Goal: Find specific page/section: Find specific page/section

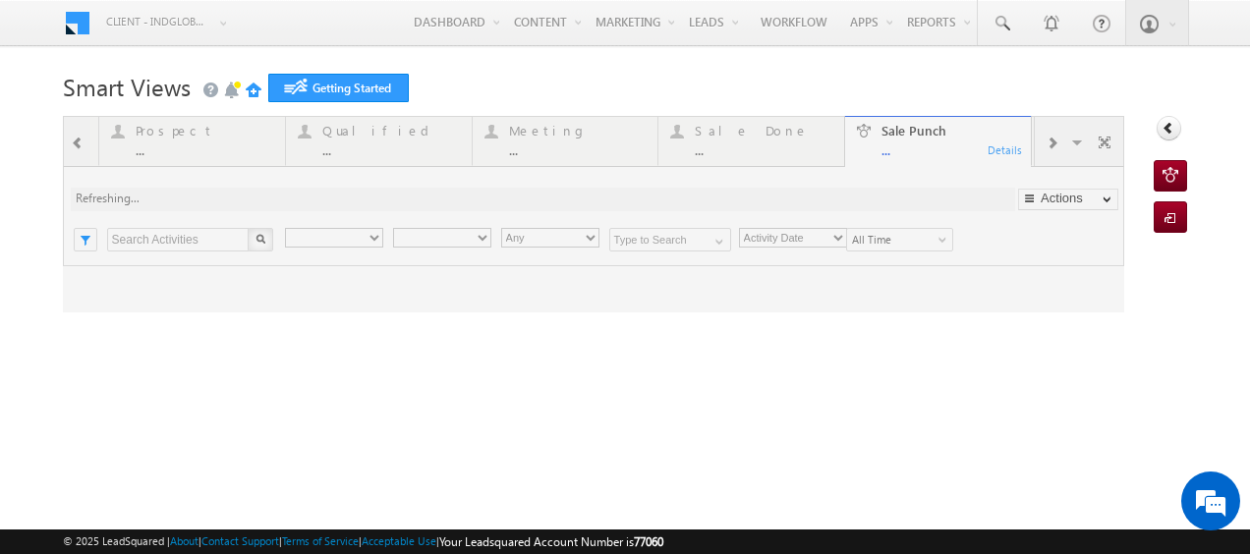
type input "Any Owner"
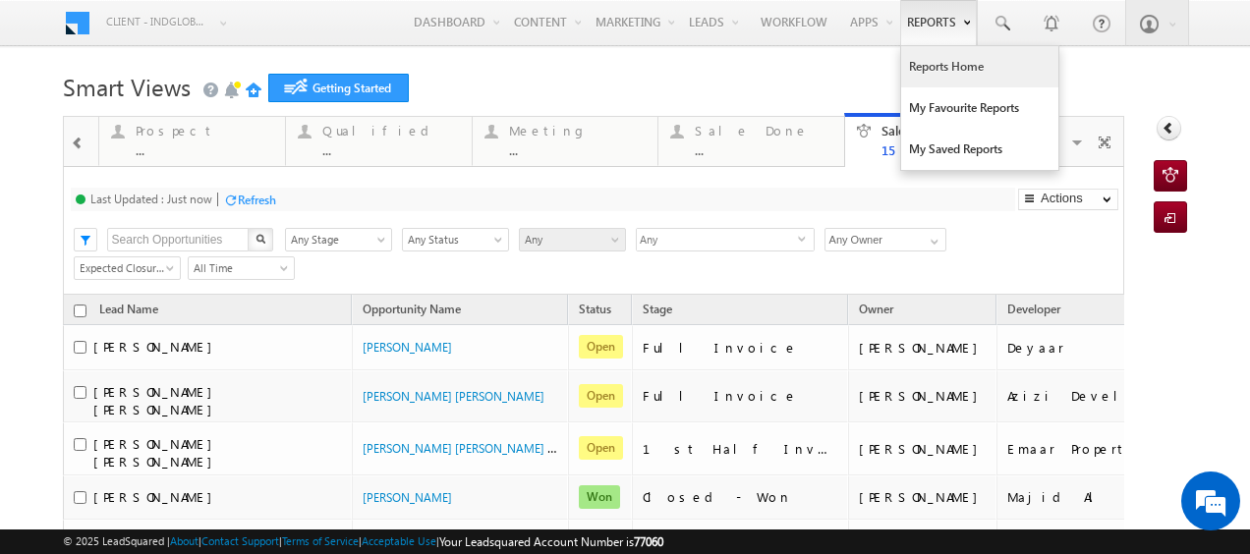
click at [935, 71] on link "Reports Home" at bounding box center [979, 66] width 157 height 41
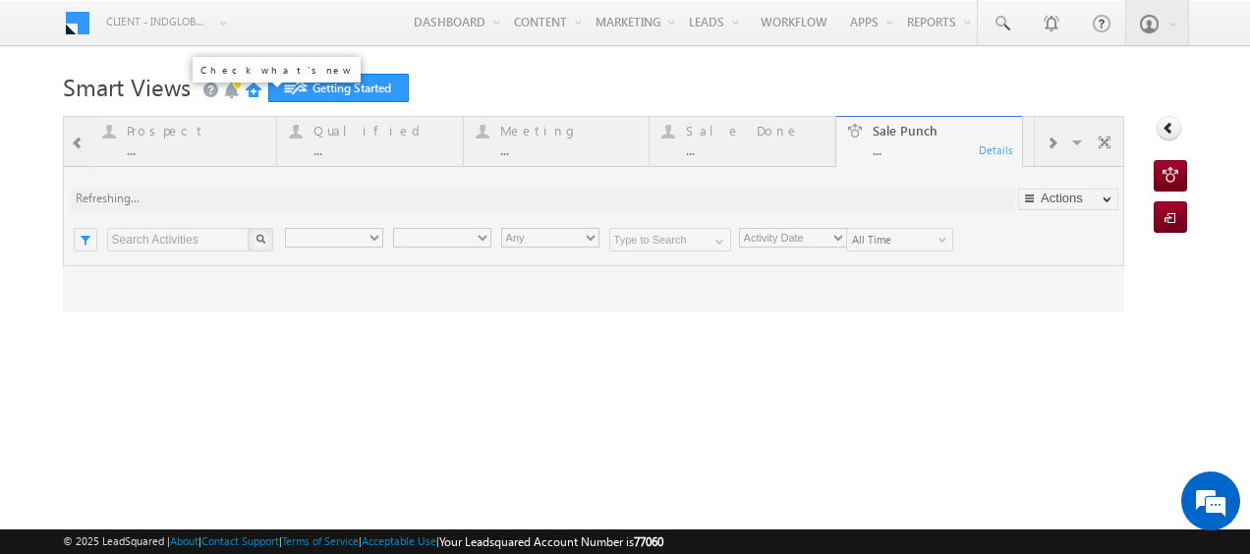
type input "Any Owner"
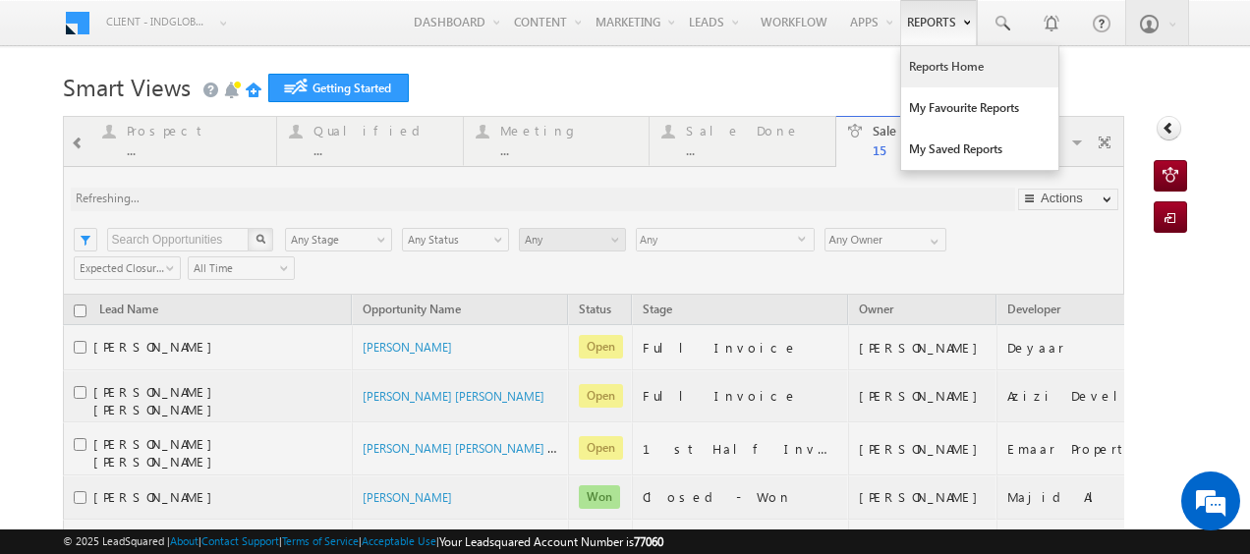
click at [934, 78] on link "Reports Home" at bounding box center [979, 66] width 157 height 41
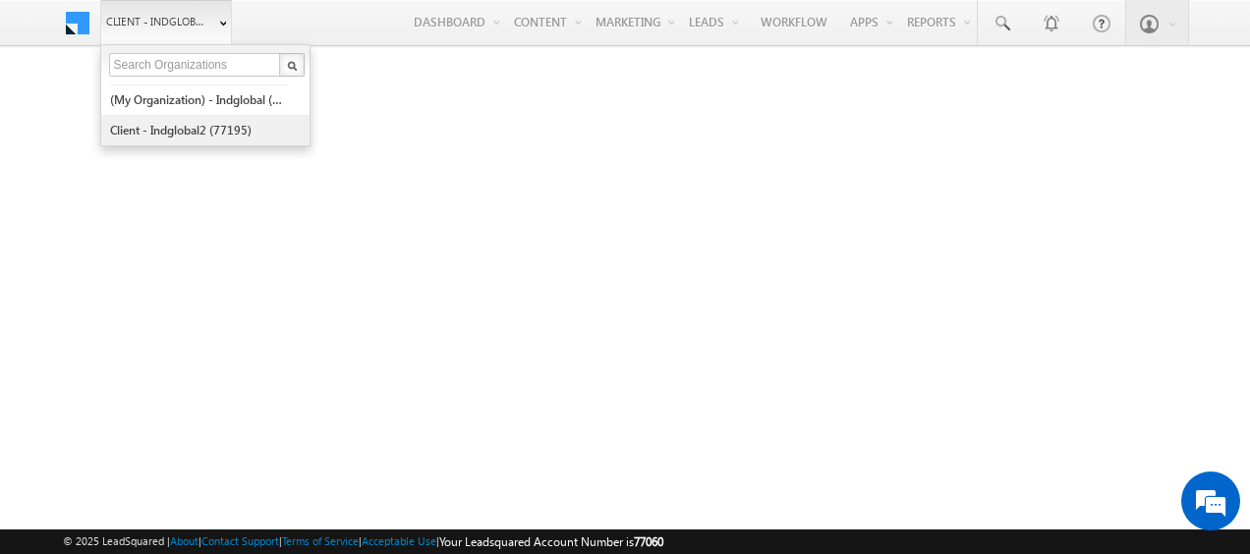
click at [191, 125] on link "Client - indglobal2 (77195)" at bounding box center [199, 130] width 180 height 30
